Goal: Task Accomplishment & Management: Manage account settings

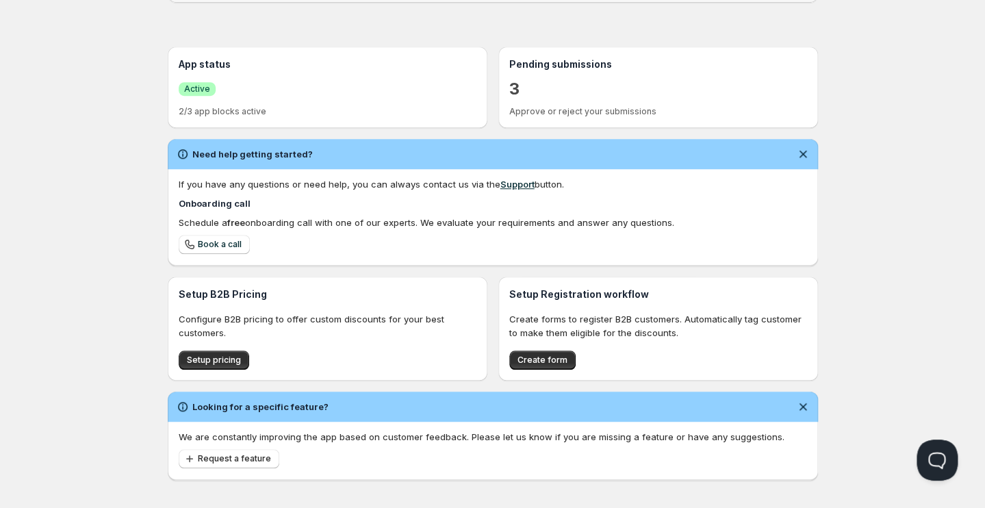
scroll to position [275, 0]
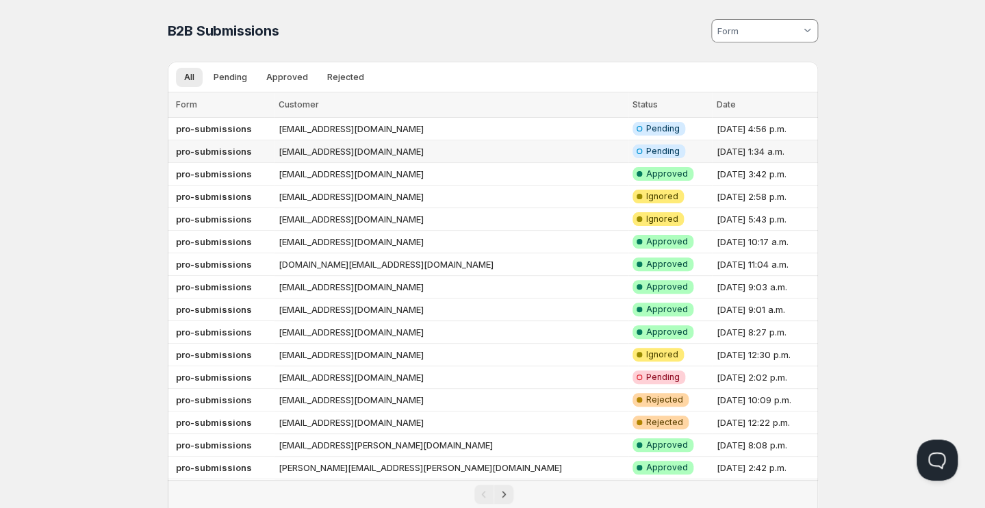
click at [319, 152] on td "[EMAIL_ADDRESS][DOMAIN_NAME]" at bounding box center [451, 151] width 354 height 23
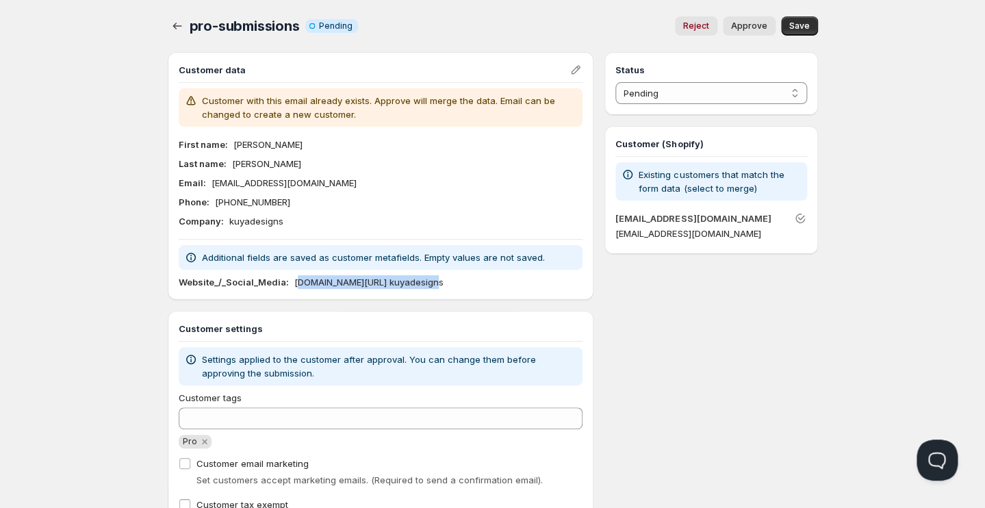
drag, startPoint x: 385, startPoint y: 280, endPoint x: 290, endPoint y: 283, distance: 95.2
click at [294, 283] on p "www.facebook.com/ kuyadesigns" at bounding box center [368, 282] width 149 height 14
copy p "www.facebook.com/ kuyadesign"
click at [722, 259] on div "Status Pending Approved Rejected Ignored Spam Pending Customer (Shopify) Existi…" at bounding box center [710, 296] width 213 height 489
select select "1"
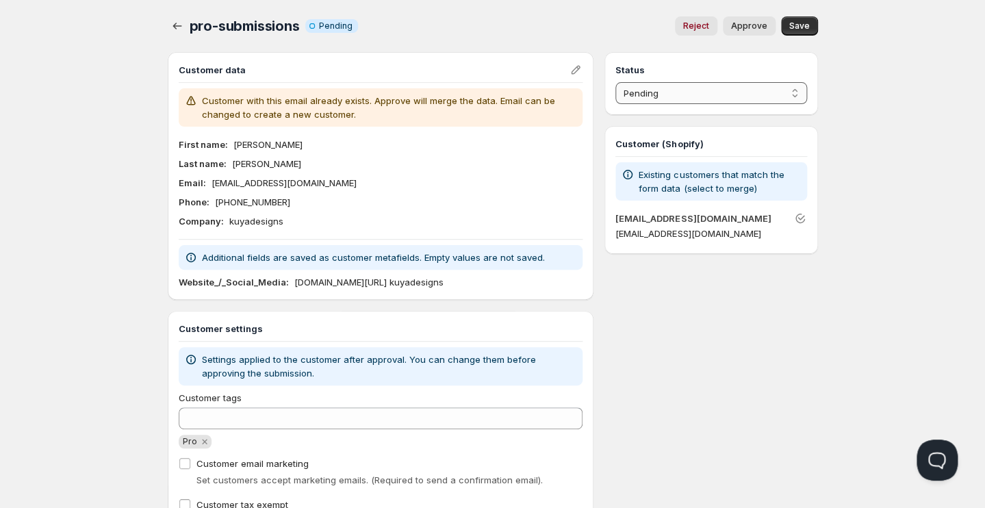
click option "Approved" at bounding box center [0, 0] width 0 height 0
drag, startPoint x: 234, startPoint y: 166, endPoint x: 266, endPoint y: 165, distance: 31.5
click at [269, 166] on div "Last name : Habon" at bounding box center [381, 164] width 404 height 14
copy p "Habon"
click at [796, 29] on span "Save" at bounding box center [799, 26] width 21 height 11
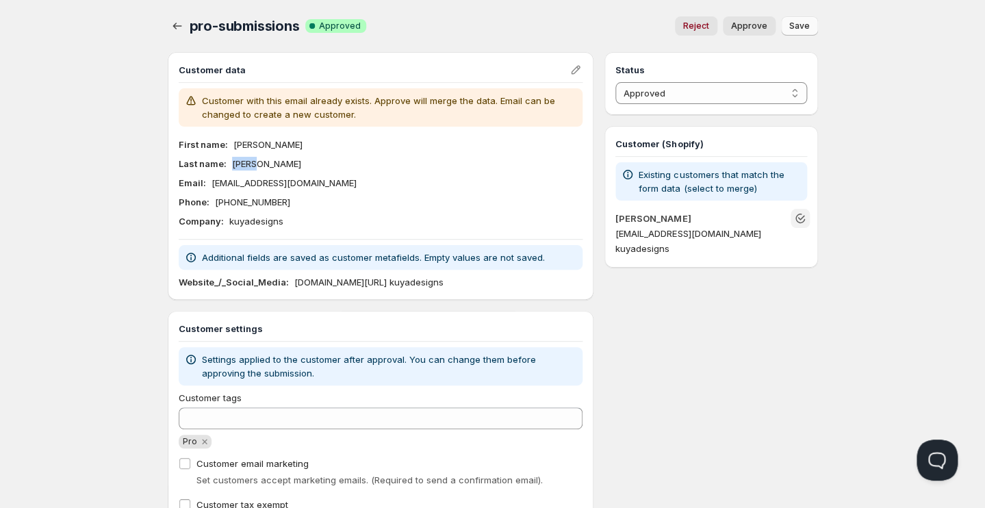
click at [798, 223] on icon "Unlink" at bounding box center [800, 218] width 14 height 14
click at [803, 218] on icon "Unlink" at bounding box center [800, 218] width 14 height 14
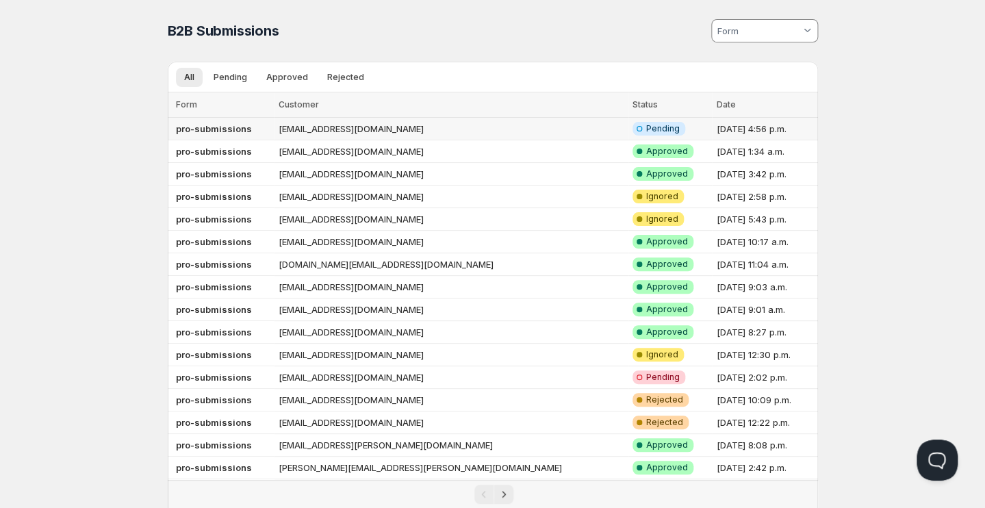
click at [377, 129] on td "[EMAIL_ADDRESS][DOMAIN_NAME]" at bounding box center [451, 129] width 354 height 23
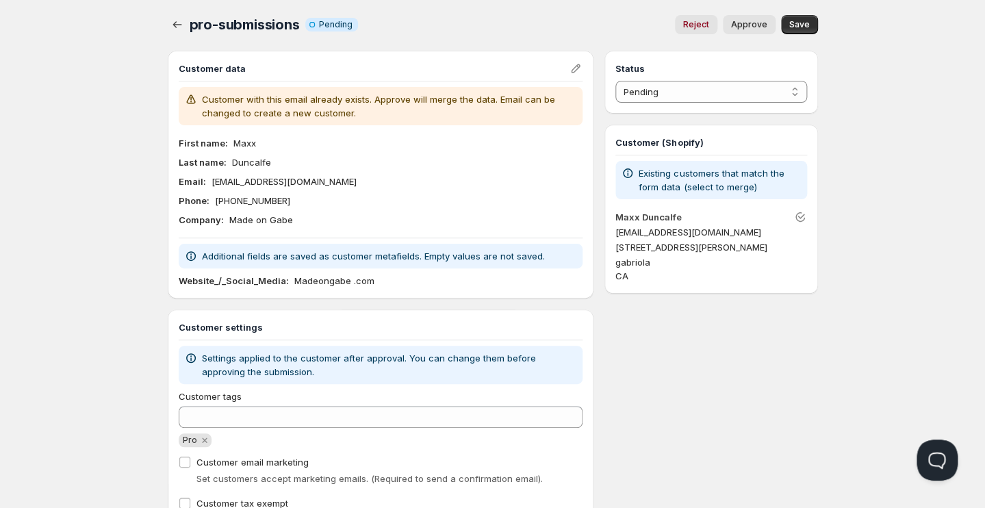
scroll to position [68, 0]
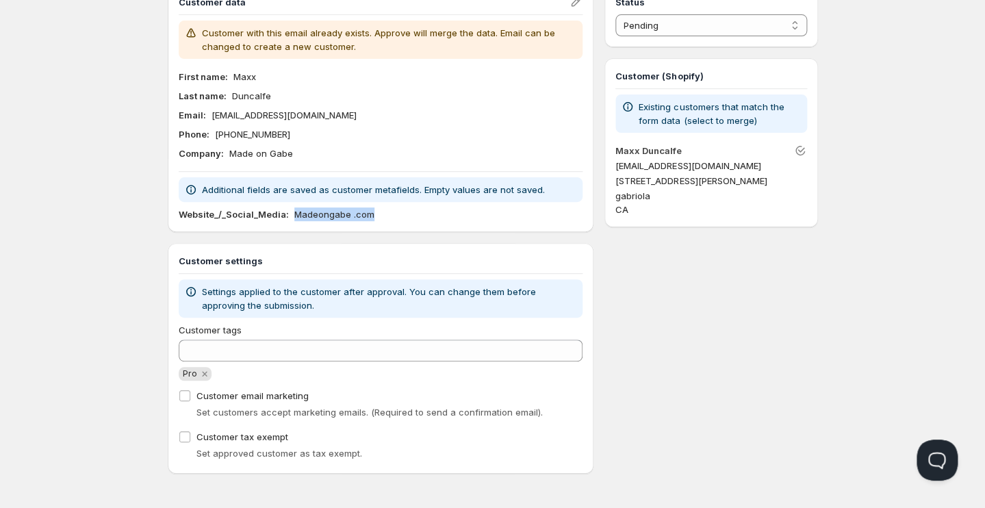
drag, startPoint x: 294, startPoint y: 214, endPoint x: 366, endPoint y: 214, distance: 72.5
click at [370, 214] on p "Madeongabe .com" at bounding box center [334, 214] width 80 height 14
copy p "Madeongabe .com"
drag, startPoint x: 789, startPoint y: 303, endPoint x: 730, endPoint y: 296, distance: 59.9
click at [789, 303] on div "Status Pending Approved Rejected Ignored Spam Pending Customer (Shopify) Existi…" at bounding box center [710, 228] width 213 height 489
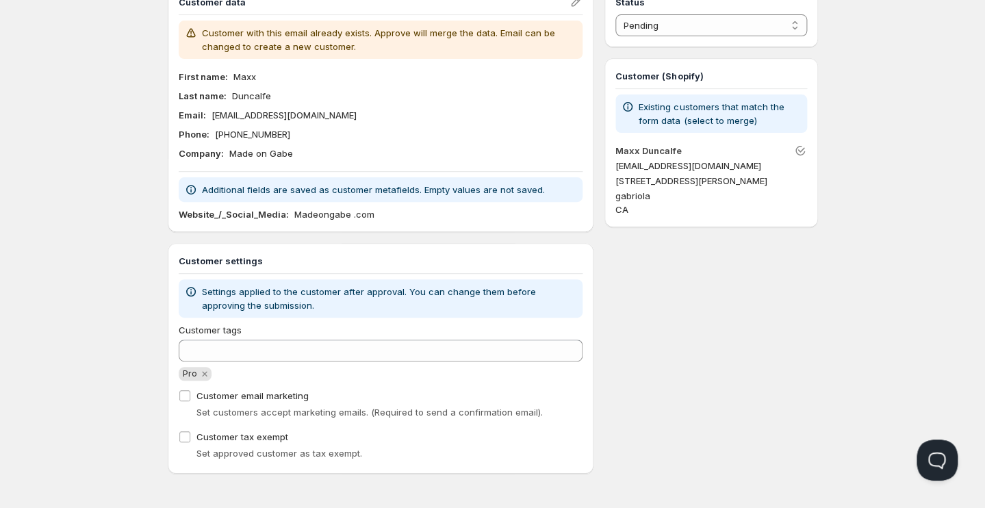
scroll to position [0, 0]
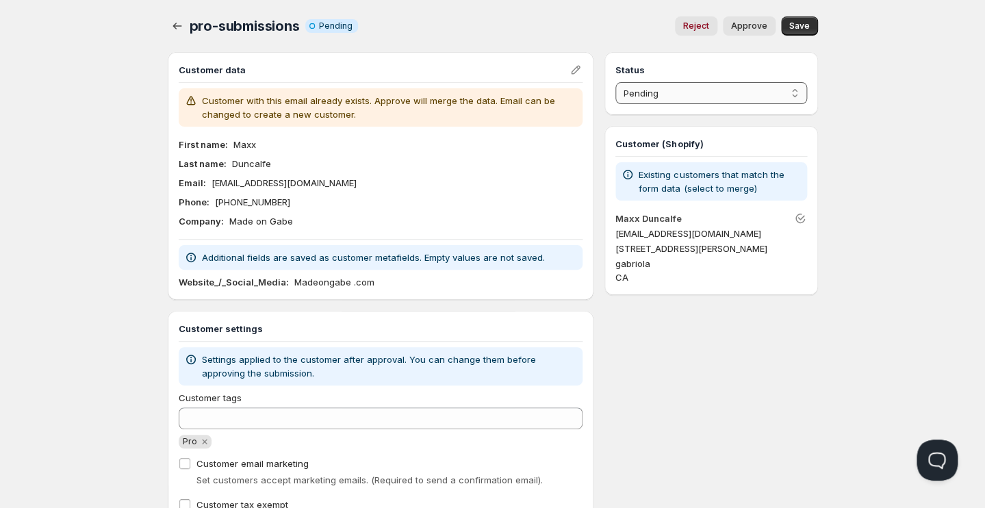
select select "1"
click option "Approved" at bounding box center [0, 0] width 0 height 0
drag, startPoint x: 263, startPoint y: 165, endPoint x: 277, endPoint y: 164, distance: 14.4
click at [277, 165] on div "Last name : [PERSON_NAME]" at bounding box center [381, 164] width 404 height 14
click at [296, 166] on div "Last name : [PERSON_NAME]" at bounding box center [381, 164] width 404 height 14
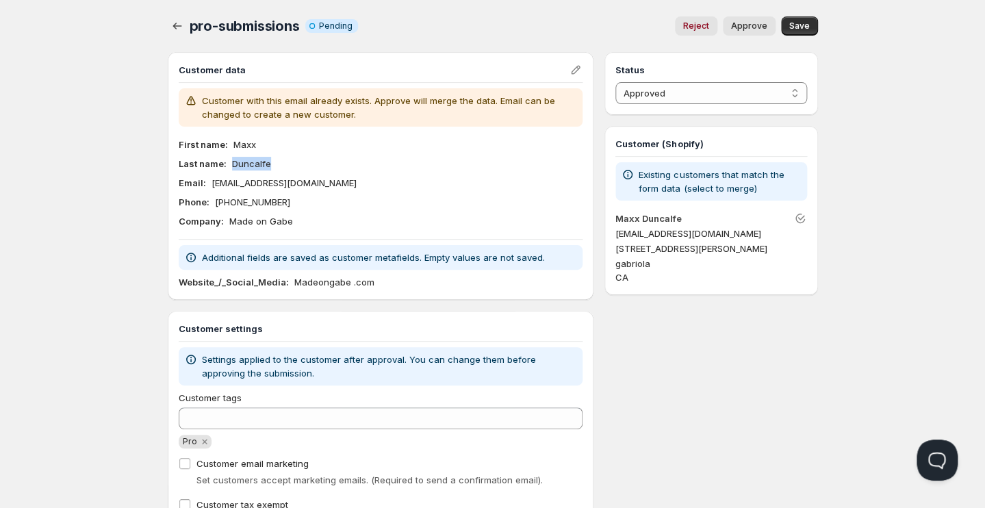
drag, startPoint x: 227, startPoint y: 166, endPoint x: 300, endPoint y: 166, distance: 72.5
click at [300, 166] on div "Last name : [PERSON_NAME]" at bounding box center [381, 164] width 404 height 14
copy div "Duncalfe"
click at [799, 27] on span "Save" at bounding box center [799, 26] width 21 height 11
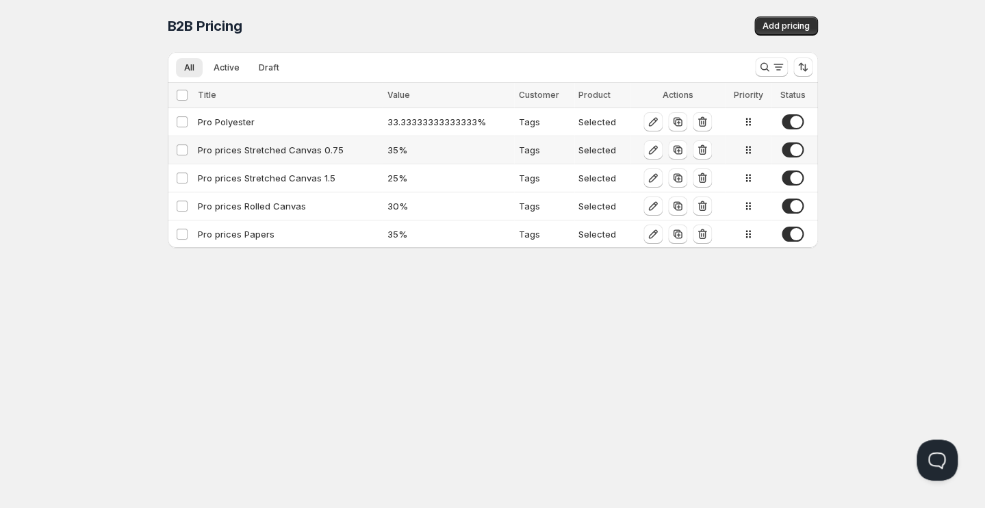
click at [255, 146] on div "Pro prices Stretched Canvas 0.75" at bounding box center [288, 150] width 181 height 14
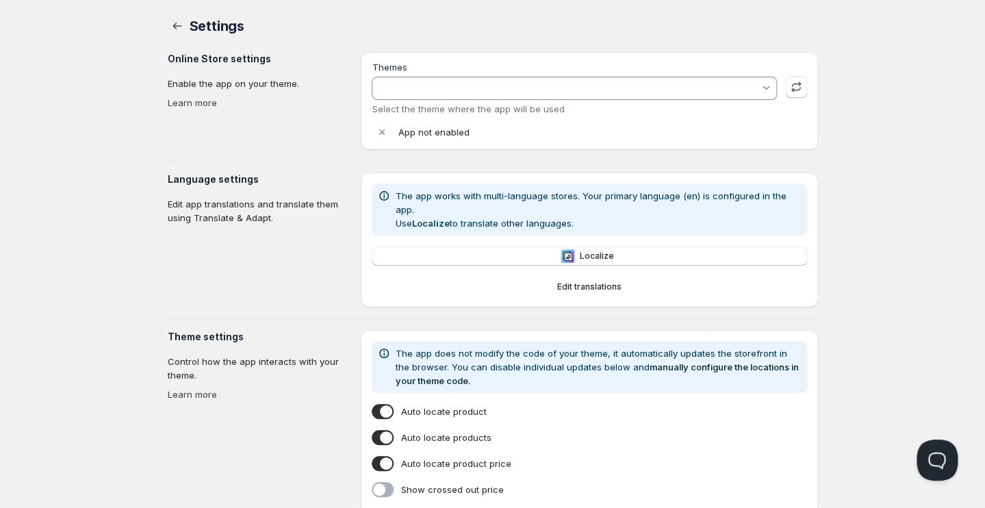
type input "ella-6-7-1-theme-source - LIVE"
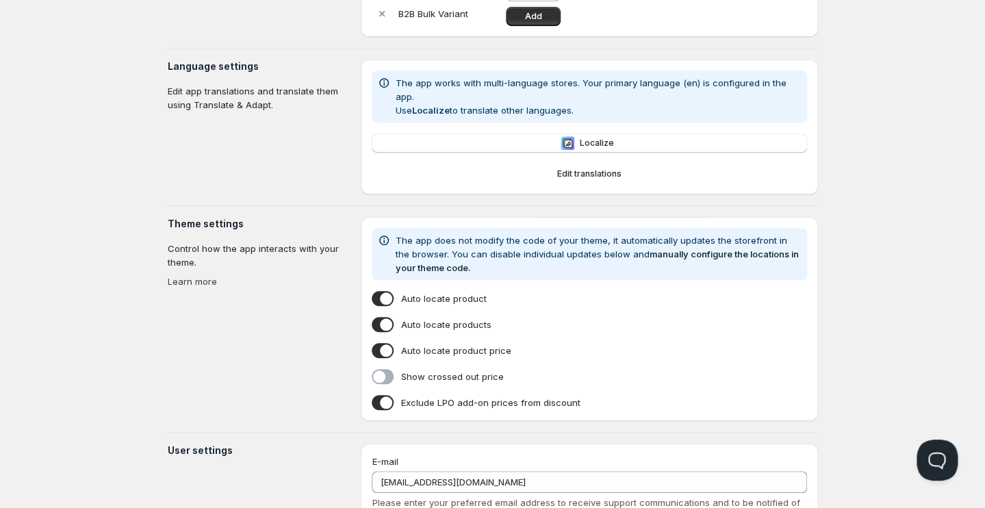
scroll to position [291, 0]
